Goal: Information Seeking & Learning: Check status

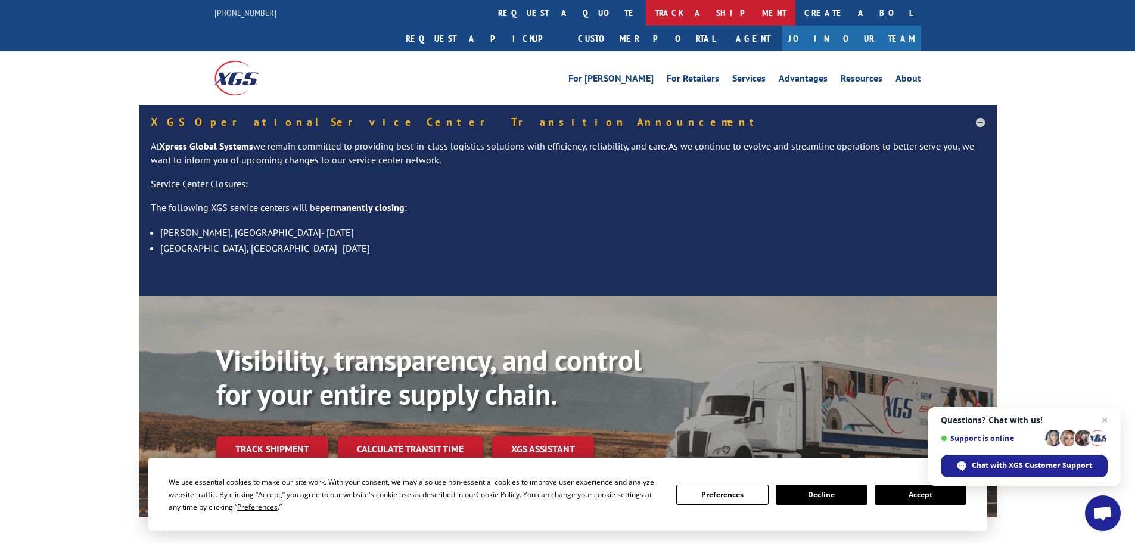
click at [646, 13] on link "track a shipment" at bounding box center [721, 13] width 150 height 26
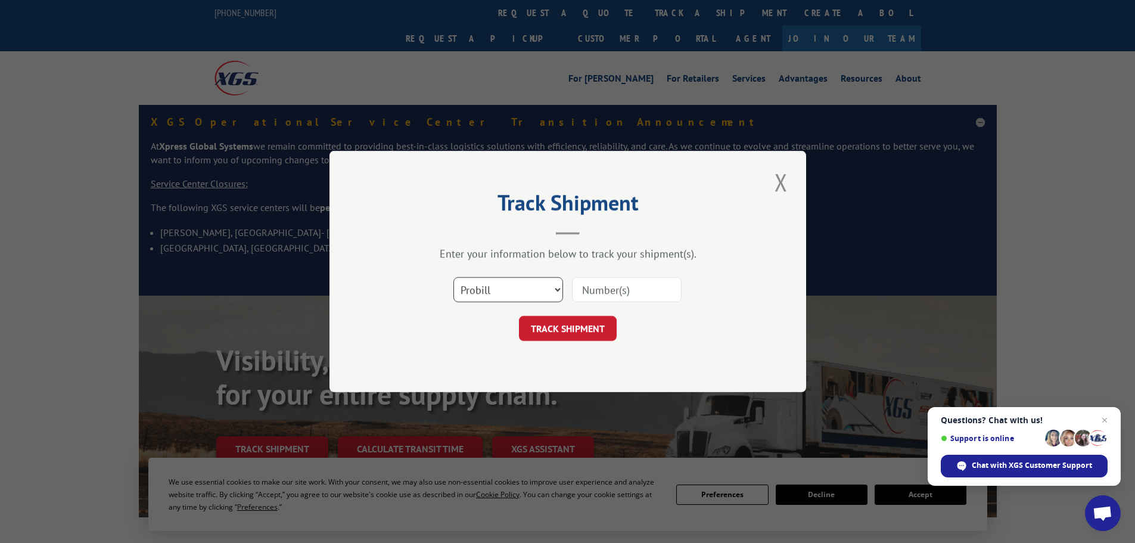
click at [504, 301] on select "Select category... Probill BOL PO" at bounding box center [508, 289] width 110 height 25
select select "bol"
click at [453, 277] on select "Select category... Probill BOL PO" at bounding box center [508, 289] width 110 height 25
click at [615, 295] on input at bounding box center [627, 289] width 110 height 25
paste input "5960321"
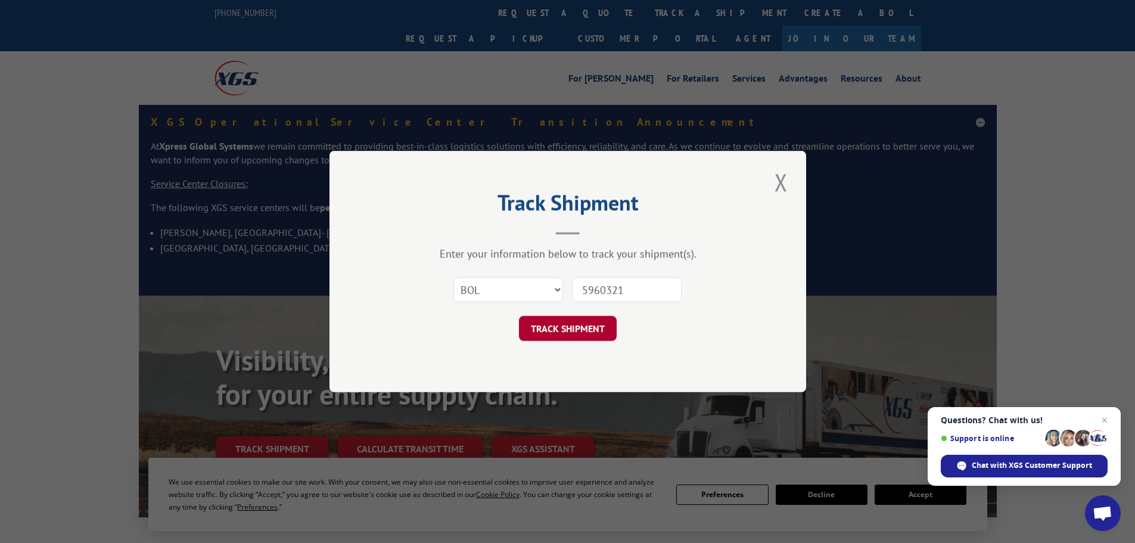
type input "5960321"
click at [587, 326] on button "TRACK SHIPMENT" at bounding box center [568, 328] width 98 height 25
